Goal: Transaction & Acquisition: Purchase product/service

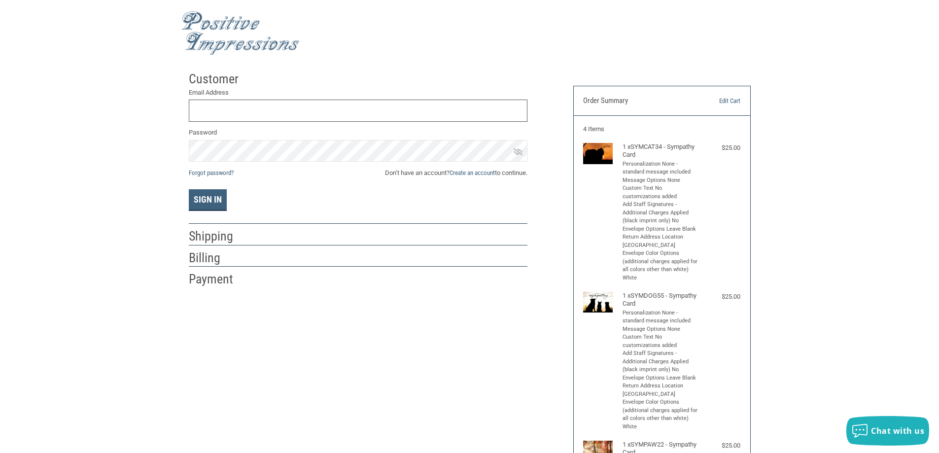
click at [280, 105] on input "Email Address" at bounding box center [358, 111] width 339 height 22
type input "[PERSON_NAME][EMAIL_ADDRESS][DOMAIN_NAME]"
click at [517, 153] on icon at bounding box center [518, 151] width 9 height 9
click at [213, 202] on button "Sign In" at bounding box center [208, 200] width 38 height 22
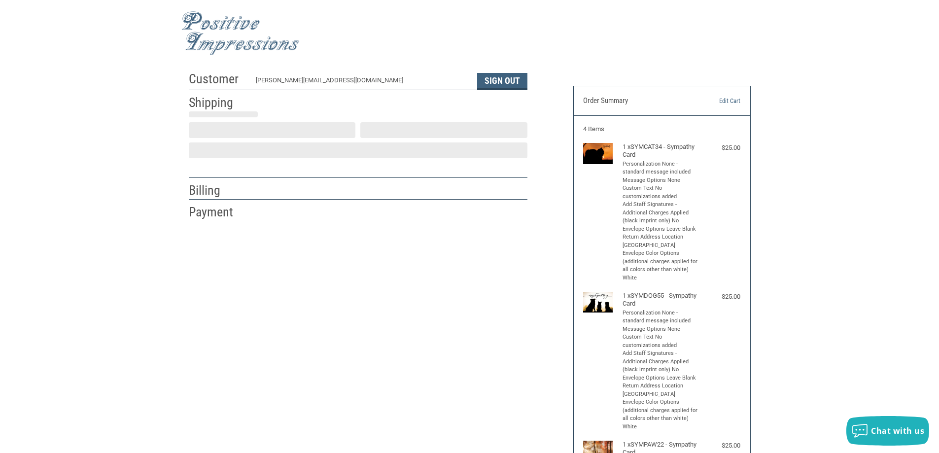
select select "US"
select select "ID"
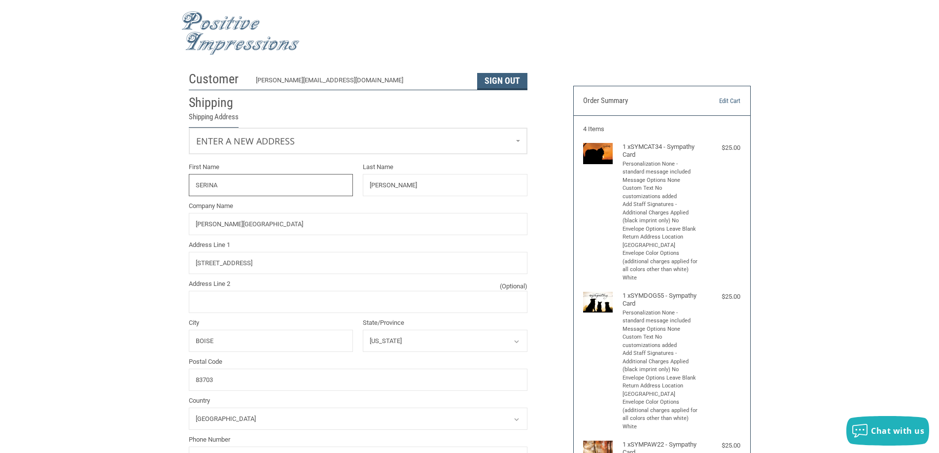
radio input "true"
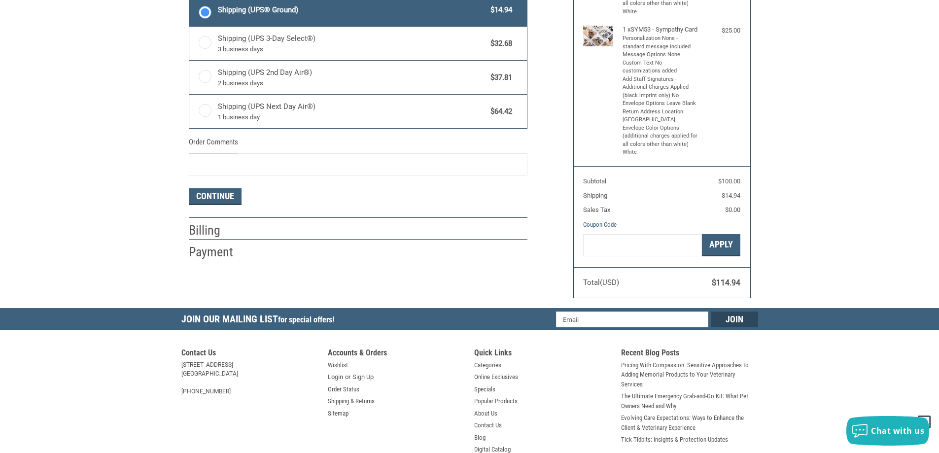
scroll to position [515, 0]
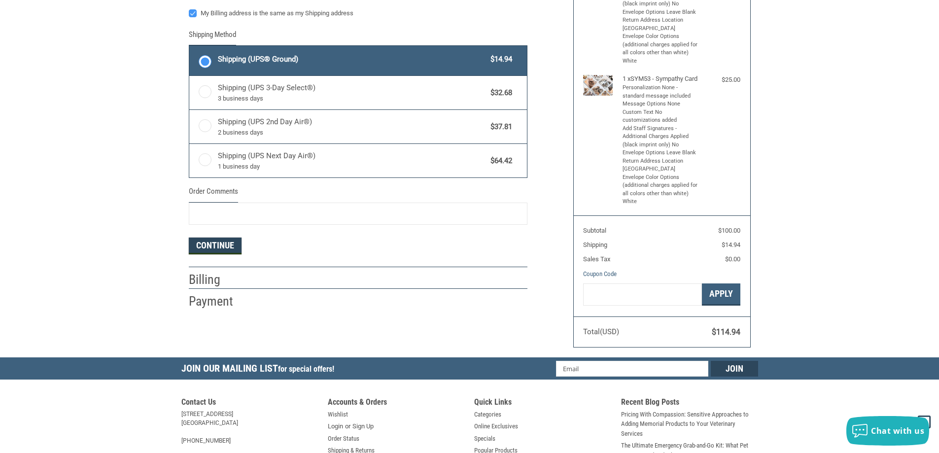
click at [220, 245] on button "Continue" at bounding box center [215, 246] width 53 height 17
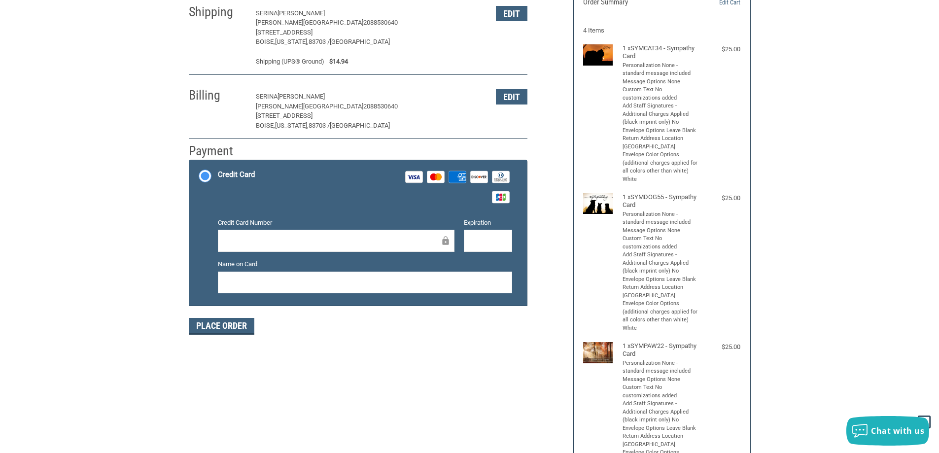
scroll to position [148, 0]
